Goal: Information Seeking & Learning: Learn about a topic

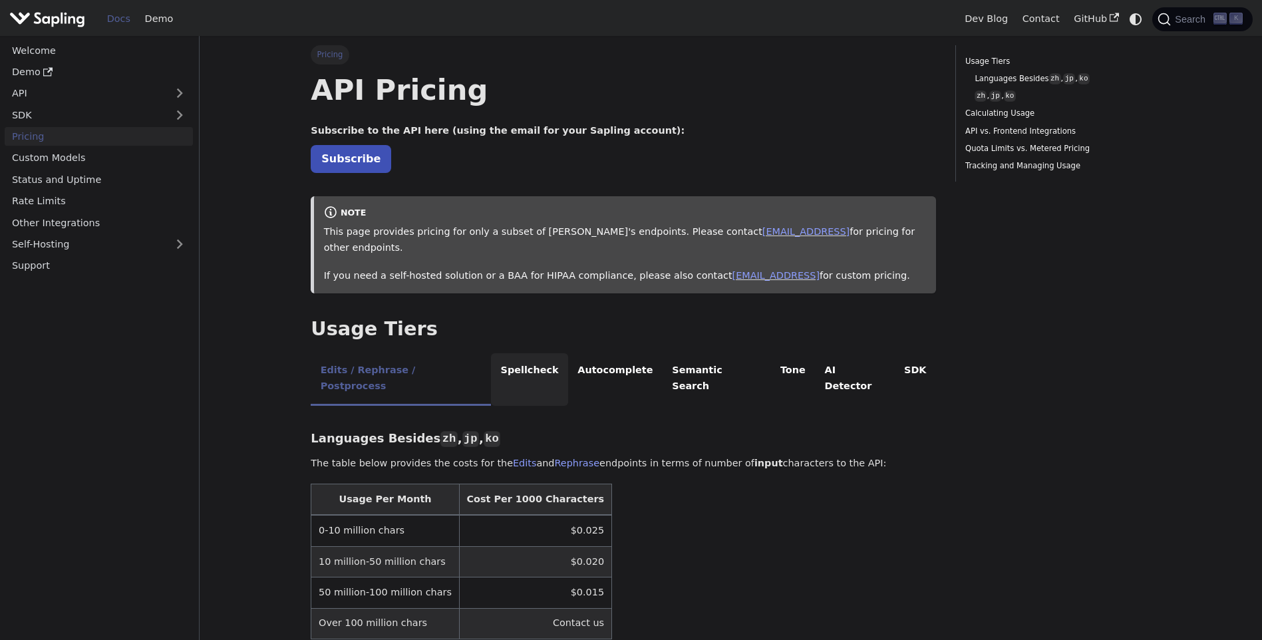
click at [498, 354] on li "Spellcheck" at bounding box center [529, 379] width 77 height 53
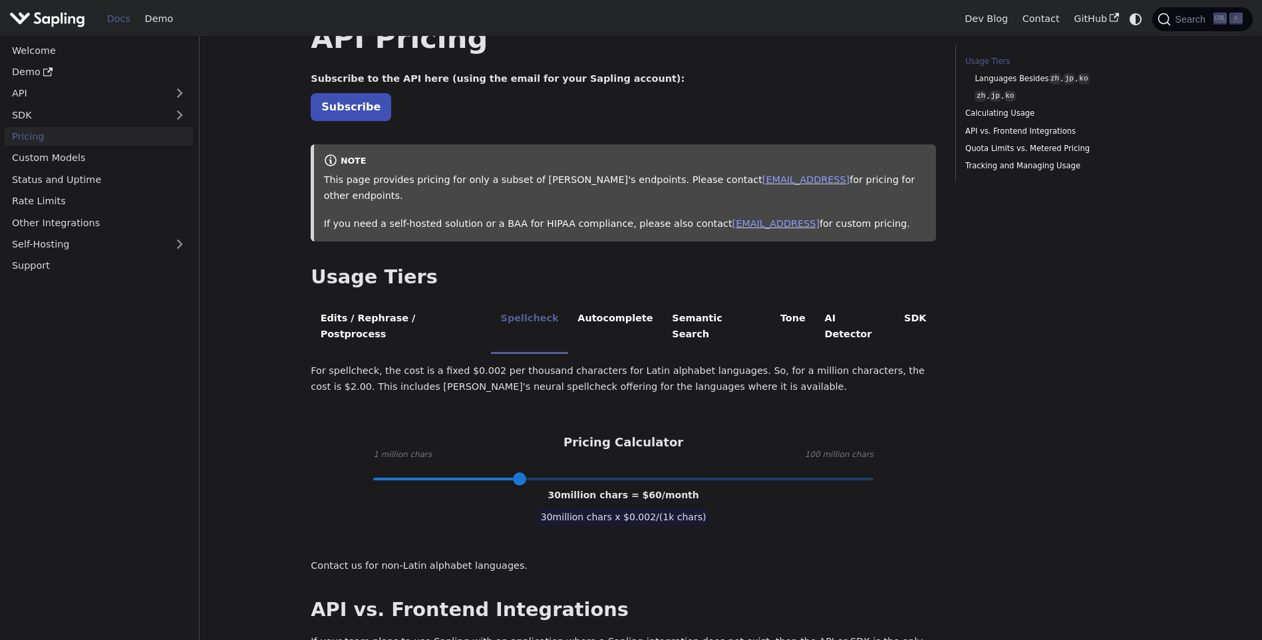
scroll to position [51, 0]
type input "1"
drag, startPoint x: 519, startPoint y: 446, endPoint x: 191, endPoint y: 411, distance: 329.9
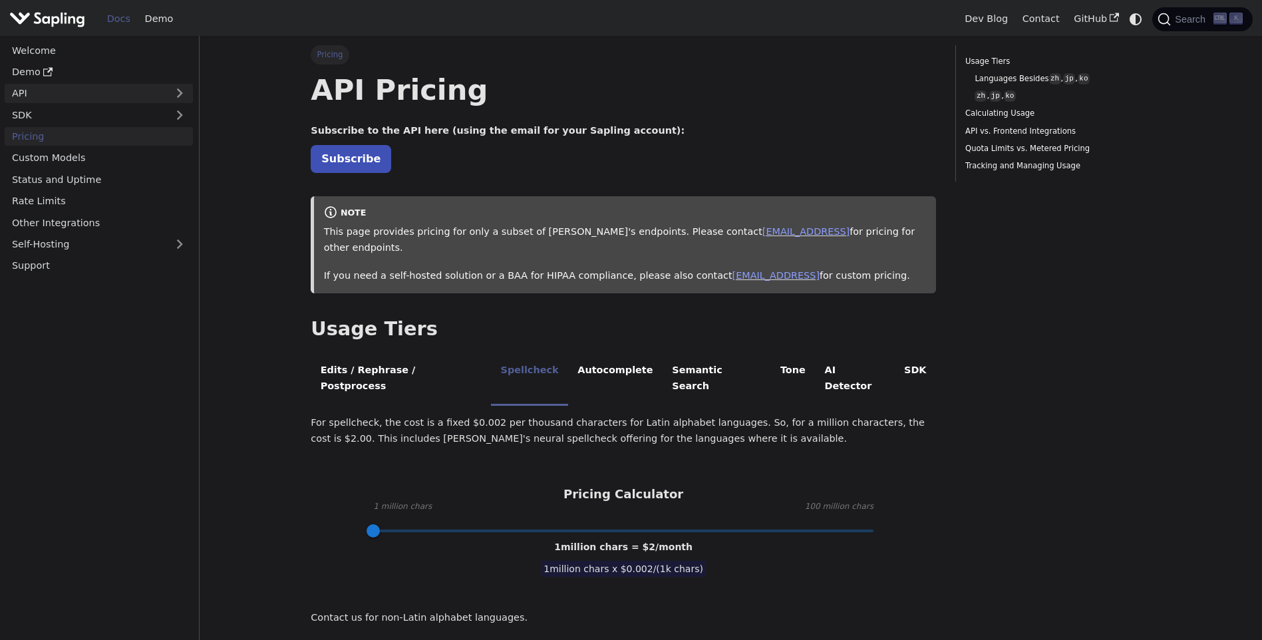
click at [65, 96] on link "API" at bounding box center [86, 93] width 162 height 19
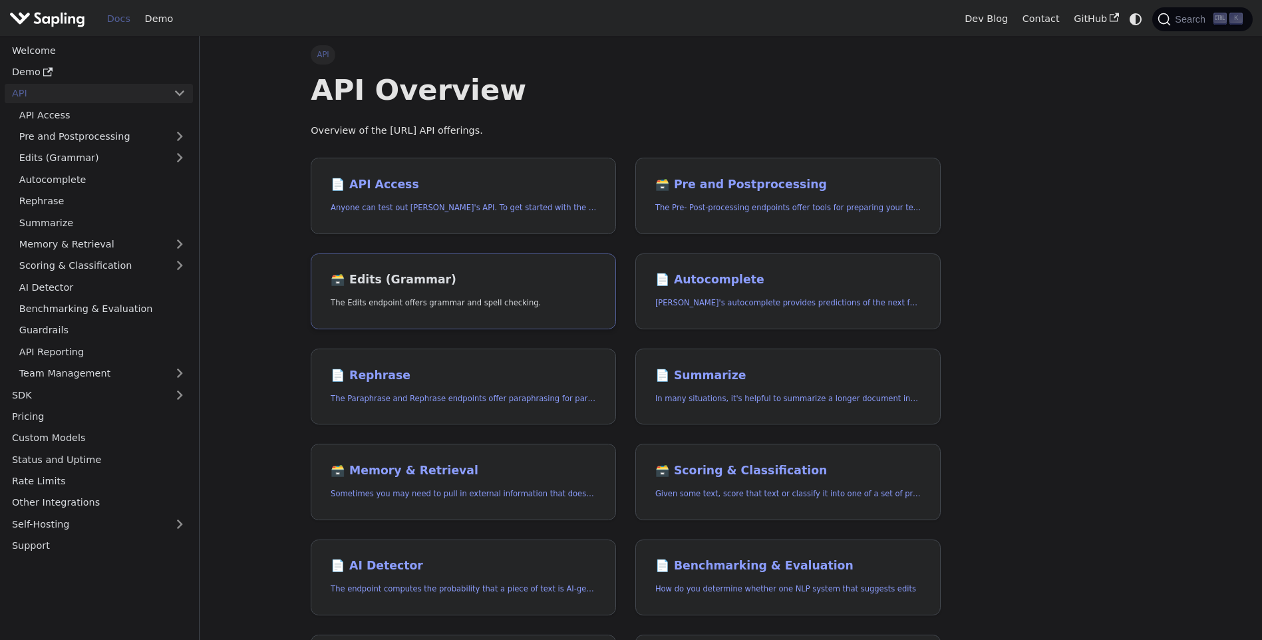
click at [394, 277] on h2 "🗃️ Edits (Grammar)" at bounding box center [463, 280] width 265 height 15
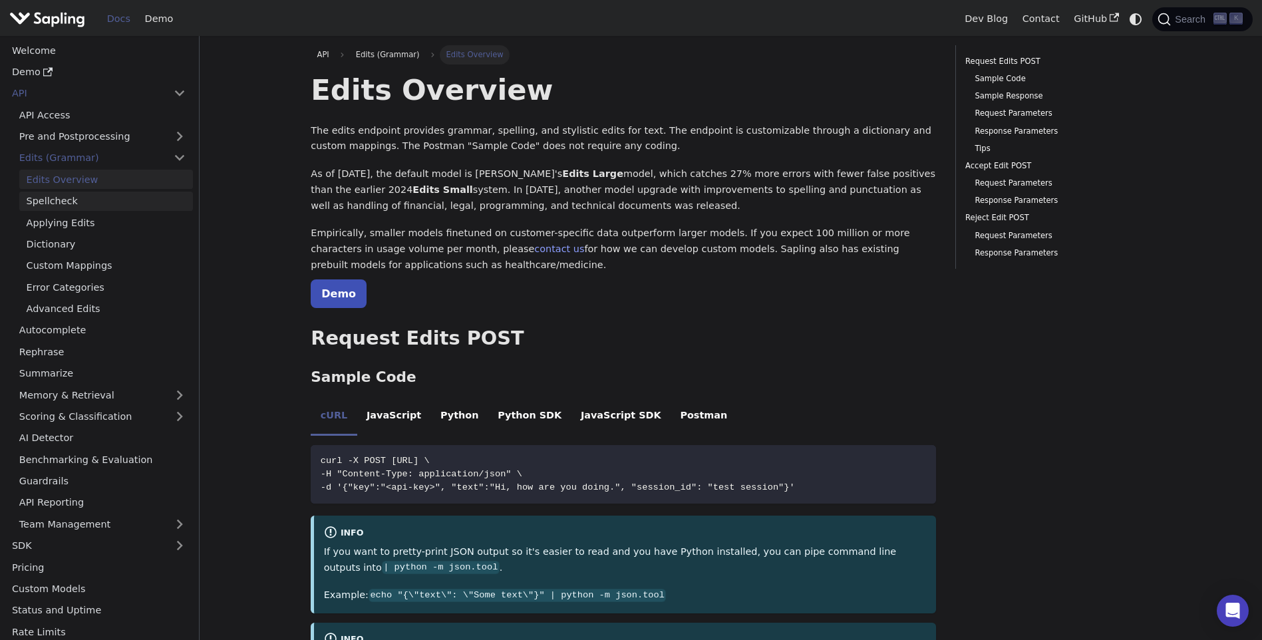
click at [63, 200] on link "Spellcheck" at bounding box center [106, 201] width 174 height 19
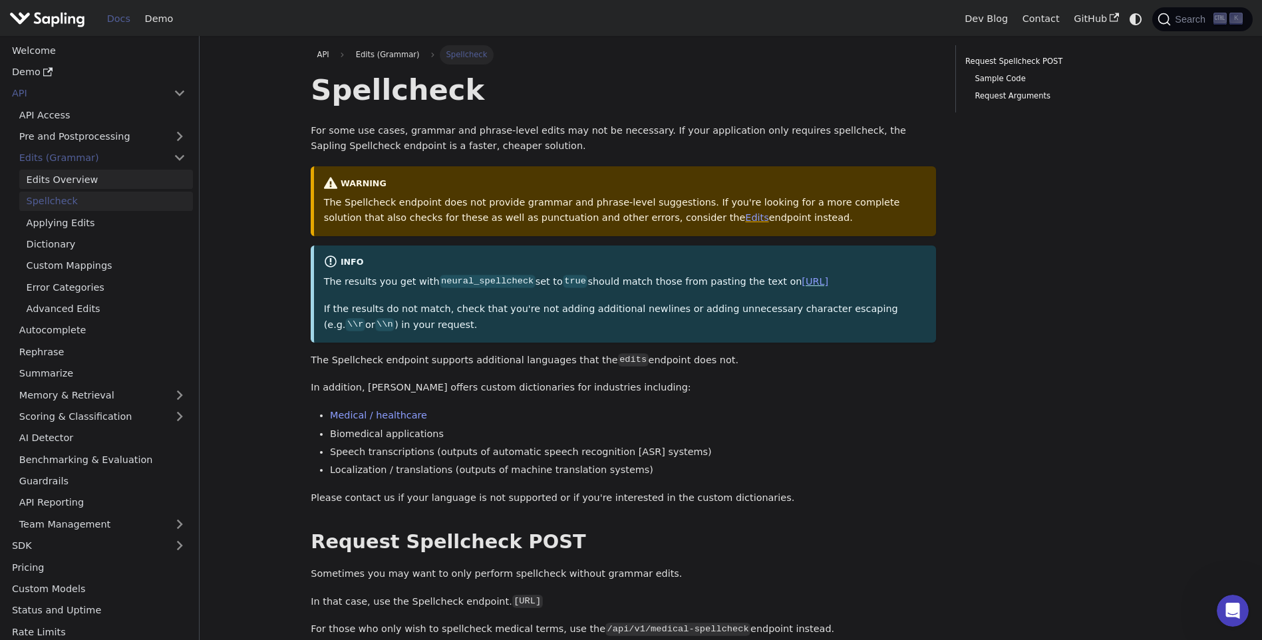
click at [75, 184] on link "Edits Overview" at bounding box center [106, 179] width 174 height 19
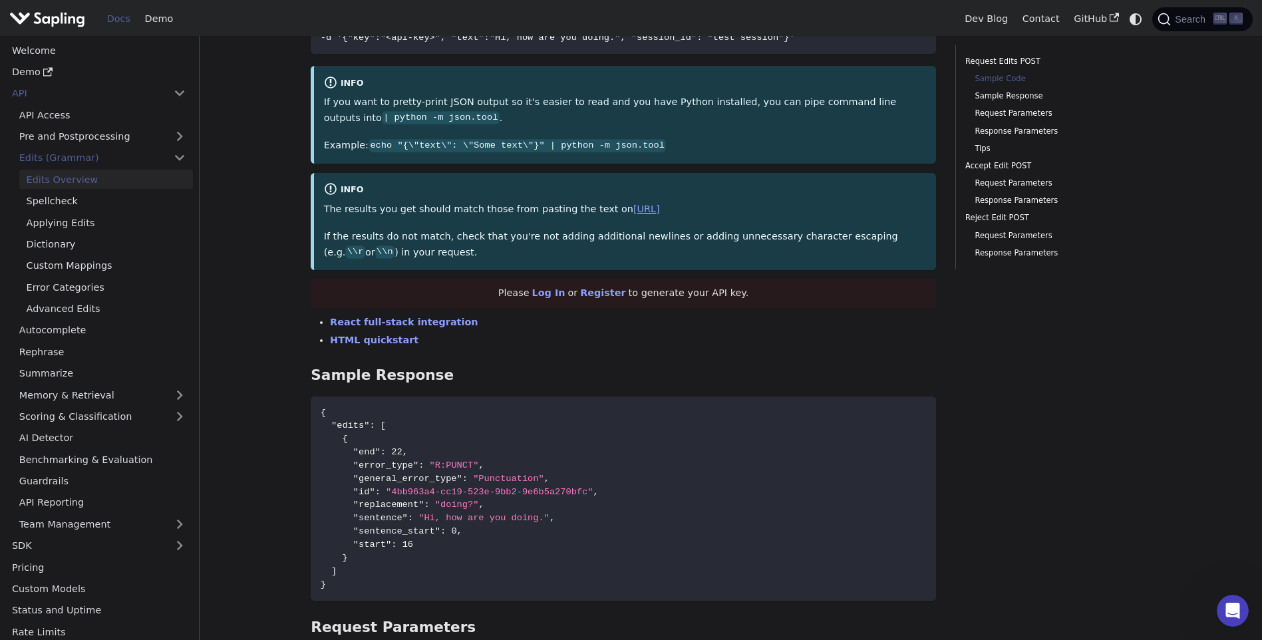
scroll to position [466, 0]
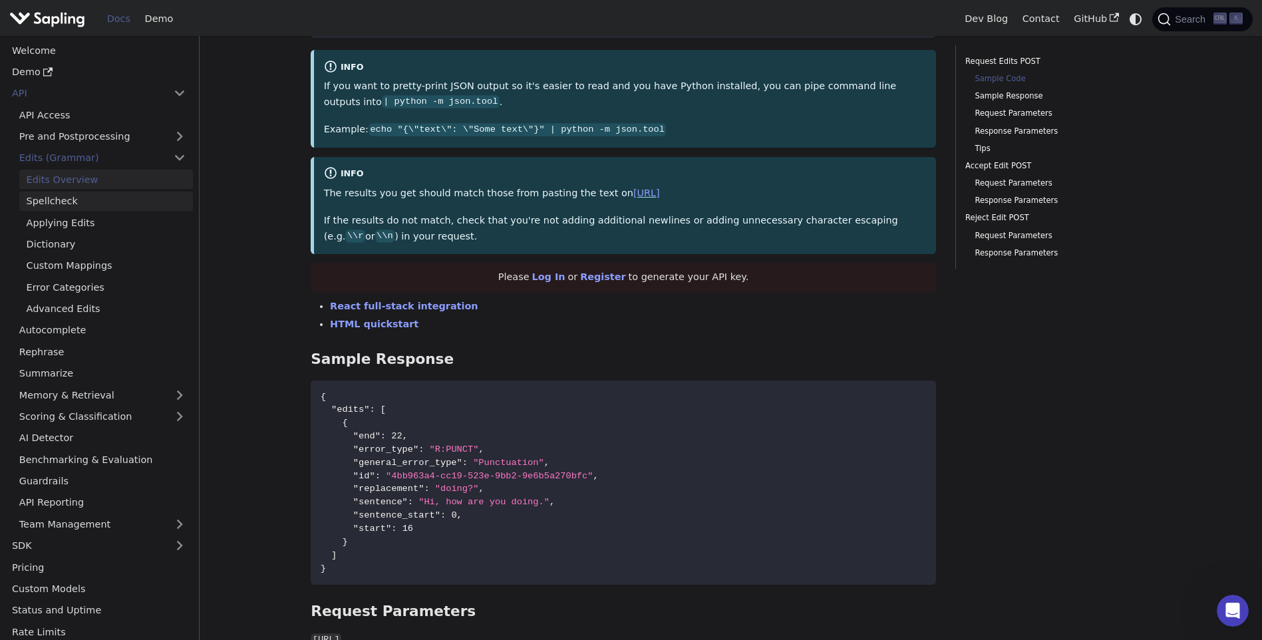
click at [38, 209] on link "Spellcheck" at bounding box center [106, 201] width 174 height 19
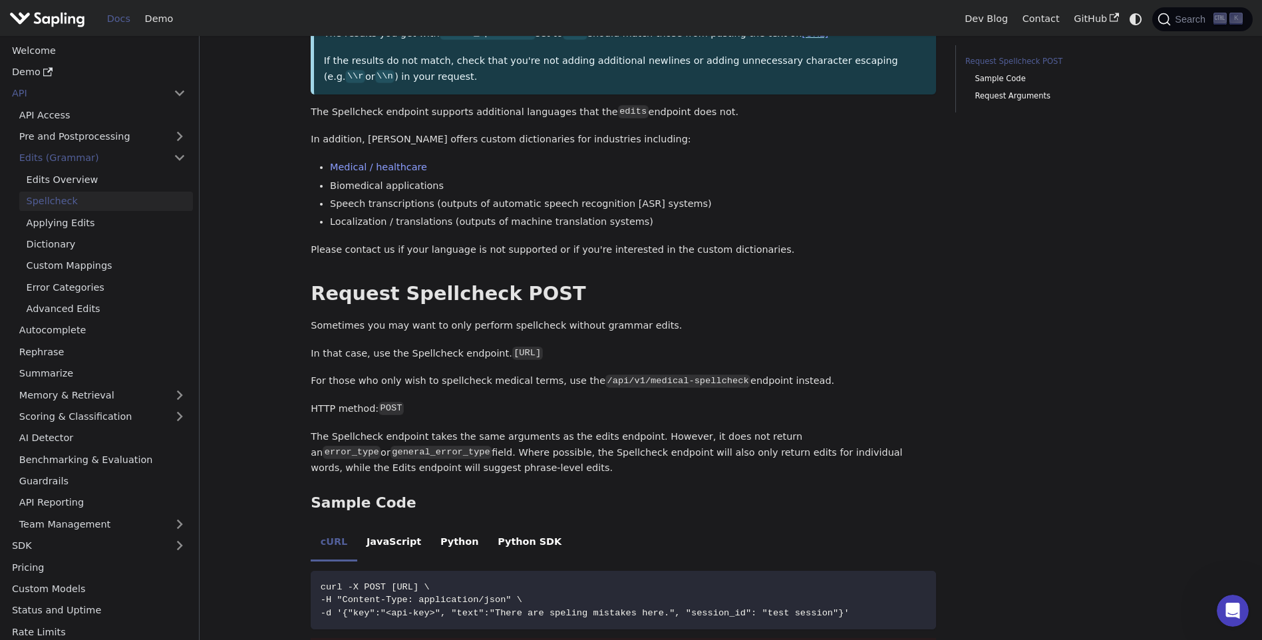
scroll to position [399, 0]
